Goal: Check status: Check status

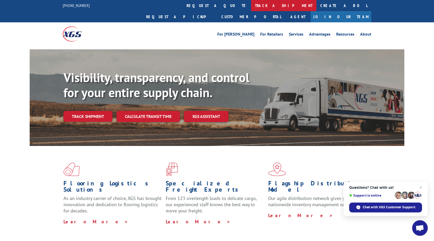
click at [251, 5] on link "track a shipment" at bounding box center [283, 5] width 65 height 11
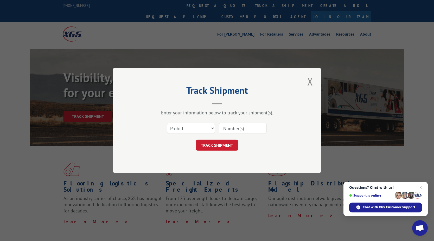
click at [229, 129] on input at bounding box center [243, 128] width 48 height 11
paste input "17510058"
type input "17510058"
click at [224, 146] on button "TRACK SHIPMENT" at bounding box center [216, 145] width 43 height 11
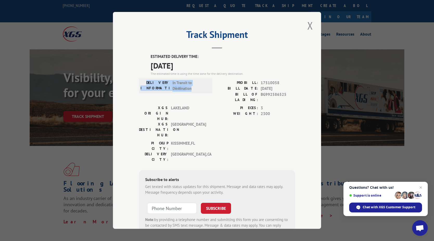
drag, startPoint x: 153, startPoint y: 81, endPoint x: 193, endPoint y: 88, distance: 41.1
click at [193, 88] on div "DELIVERY INFORMATION: In Transit to Destination" at bounding box center [175, 86] width 70 height 12
copy div "DELIVERY INFORMATION: In Transit to Destination"
drag, startPoint x: 169, startPoint y: 128, endPoint x: 197, endPoint y: 128, distance: 27.8
click at [197, 152] on div "DELIVERY CITY: [GEOGRAPHIC_DATA] , [GEOGRAPHIC_DATA]" at bounding box center [174, 157] width 70 height 11
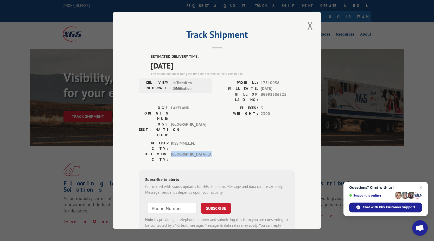
copy span "[GEOGRAPHIC_DATA] , [GEOGRAPHIC_DATA]"
